Goal: Find specific page/section: Find specific page/section

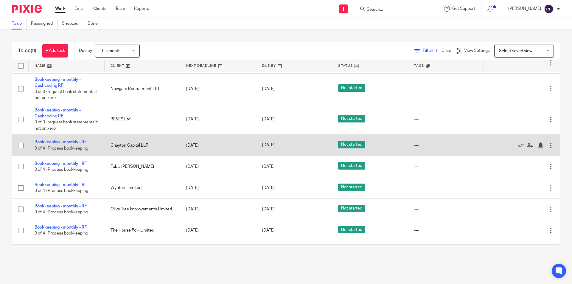
scroll to position [38, 0]
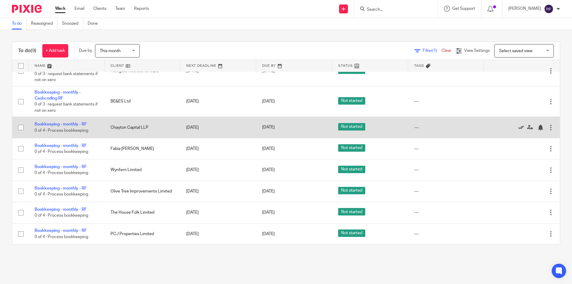
click at [518, 127] on icon at bounding box center [521, 127] width 6 height 6
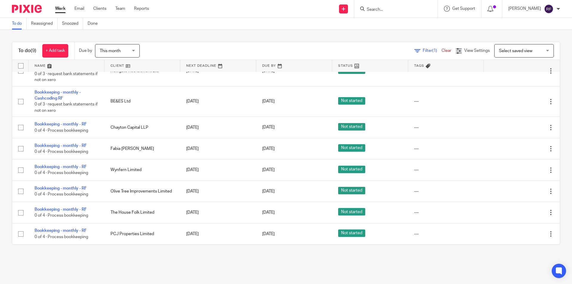
scroll to position [16, 0]
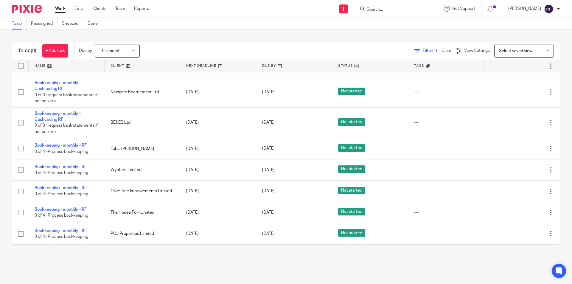
click at [414, 9] on input "Search" at bounding box center [393, 9] width 54 height 5
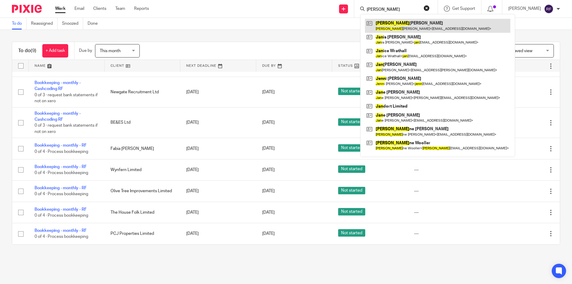
type input "[PERSON_NAME]"
click at [420, 30] on link at bounding box center [437, 26] width 145 height 14
